Goal: Navigation & Orientation: Find specific page/section

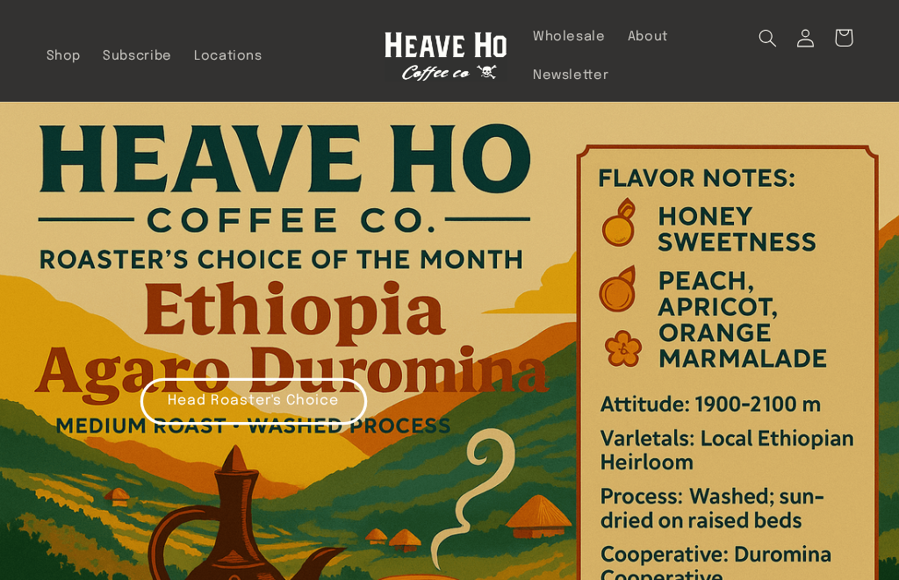
click at [550, 33] on span "Wholesale" at bounding box center [569, 37] width 73 height 17
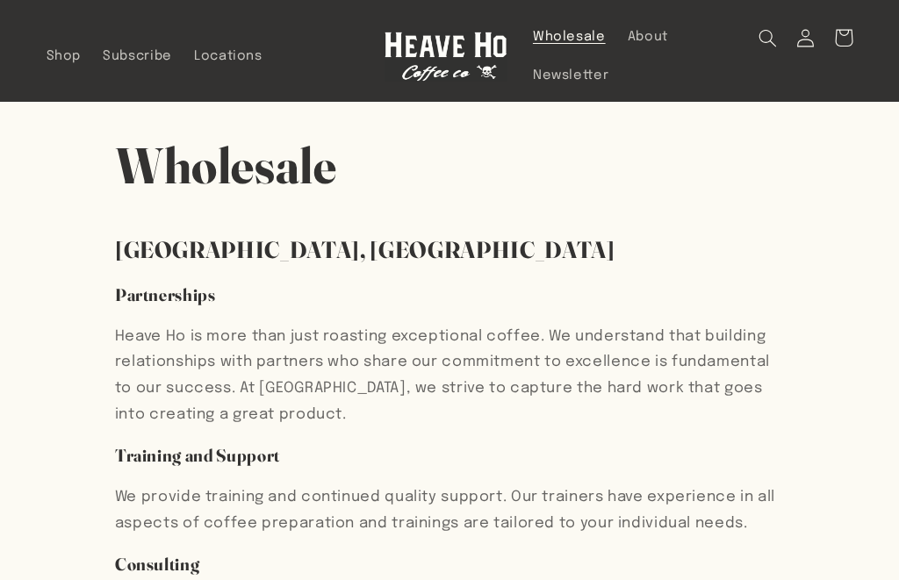
click at [68, 57] on span "Shop" at bounding box center [64, 56] width 35 height 17
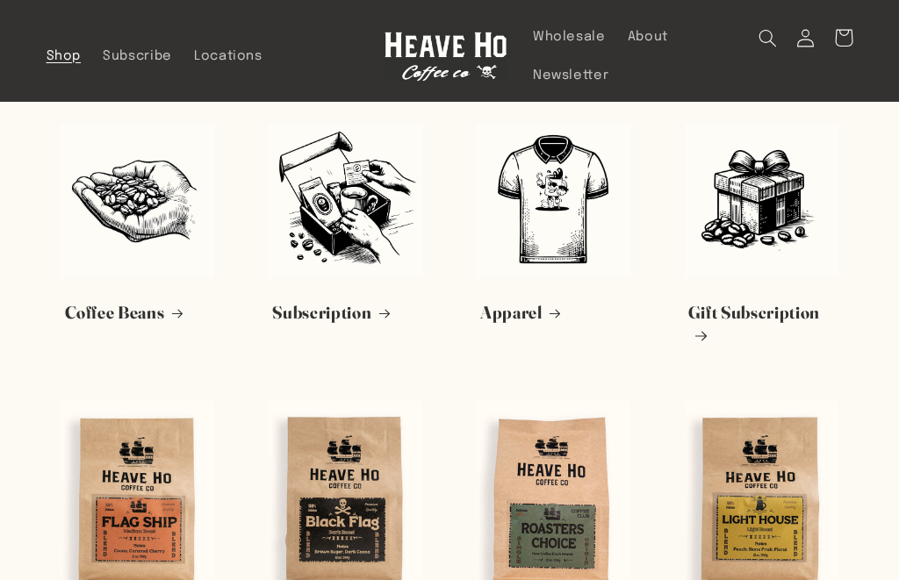
click at [105, 315] on link "Coffee Beans" at bounding box center [138, 313] width 147 height 22
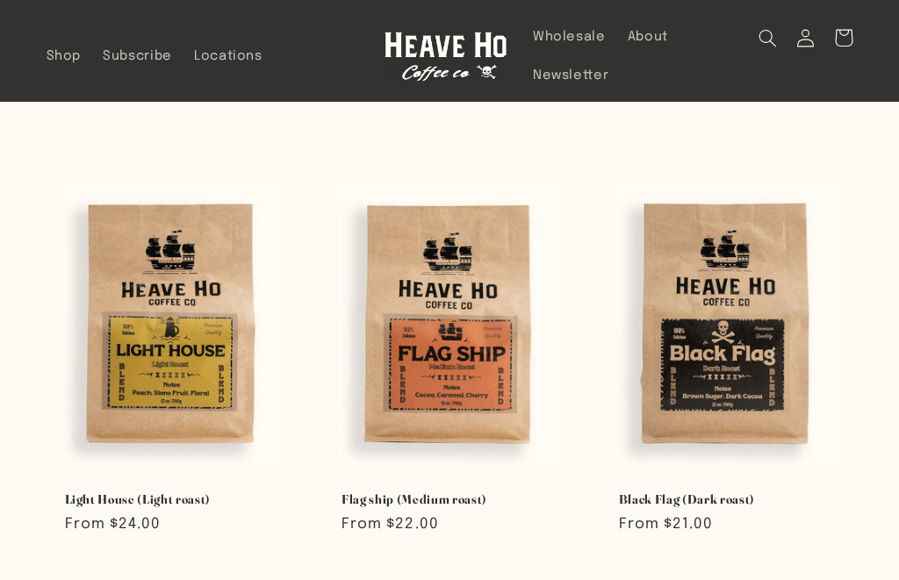
click at [573, 35] on span "Wholesale" at bounding box center [569, 37] width 73 height 17
